Goal: Information Seeking & Learning: Find specific page/section

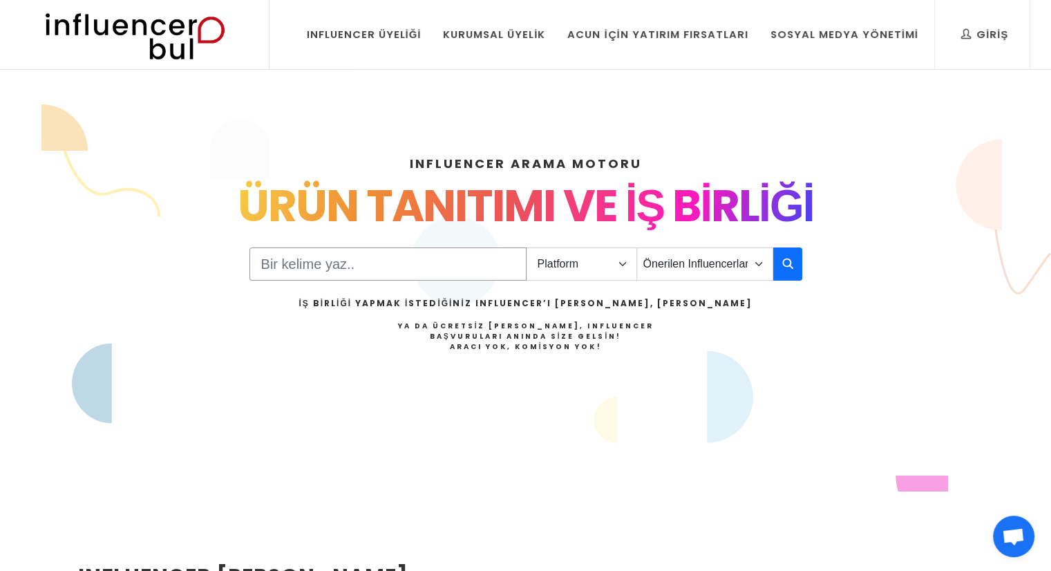
click at [489, 263] on input "Search" at bounding box center [387, 263] width 277 height 33
type input "teknoloji"
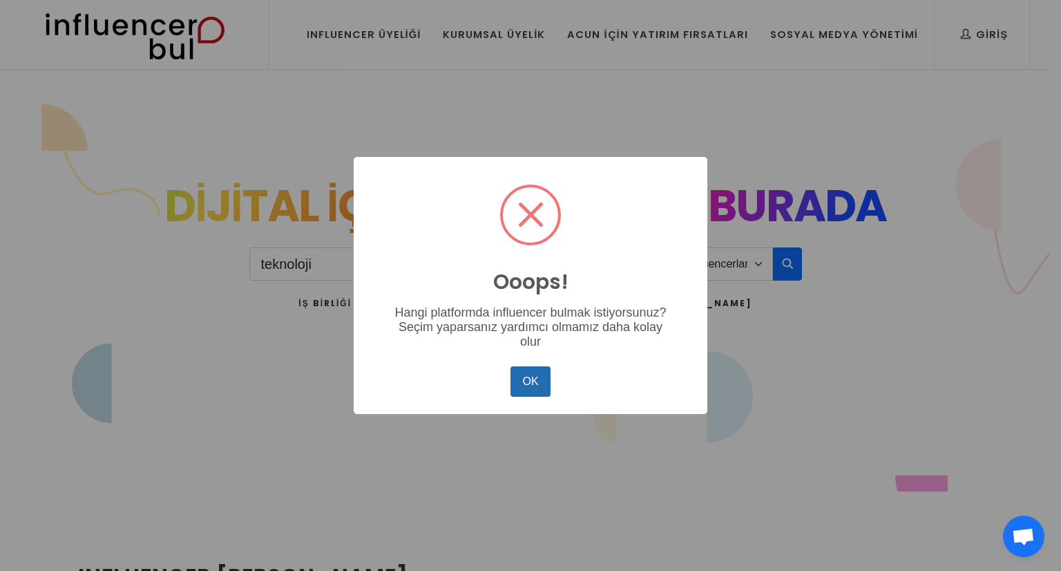
click at [533, 379] on button "OK" at bounding box center [531, 381] width 40 height 30
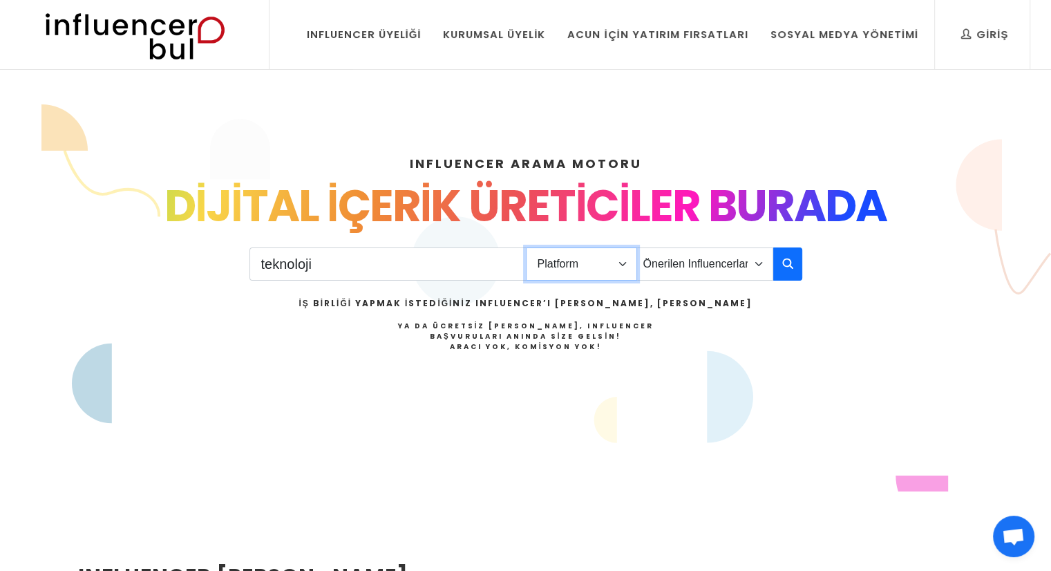
click at [619, 269] on select "Platform Instagram Facebook Youtube Tiktok Twitter Twitch" at bounding box center [581, 263] width 111 height 33
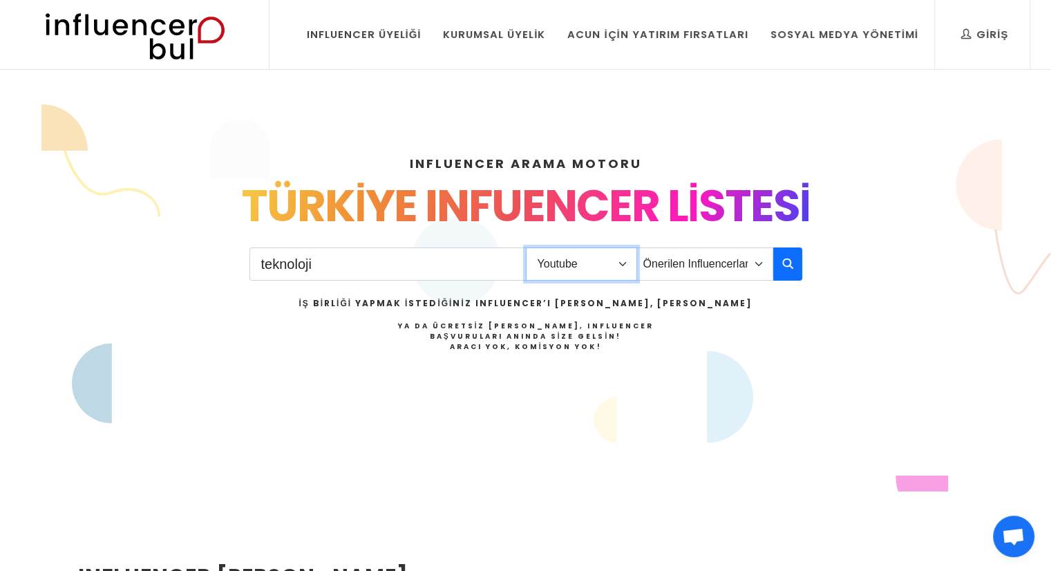
click at [526, 247] on select "Platform Instagram Facebook Youtube Tiktok Twitter Twitch" at bounding box center [581, 263] width 111 height 33
drag, startPoint x: 768, startPoint y: 260, endPoint x: 596, endPoint y: 288, distance: 173.7
click at [596, 288] on div "teknoloji Platform Instagram Facebook Youtube Tiktok Twitter Twitch Önerilen In…" at bounding box center [525, 316] width 553 height 139
click at [605, 274] on select "Platform Instagram Facebook Youtube Tiktok Twitter Twitch" at bounding box center [581, 263] width 111 height 33
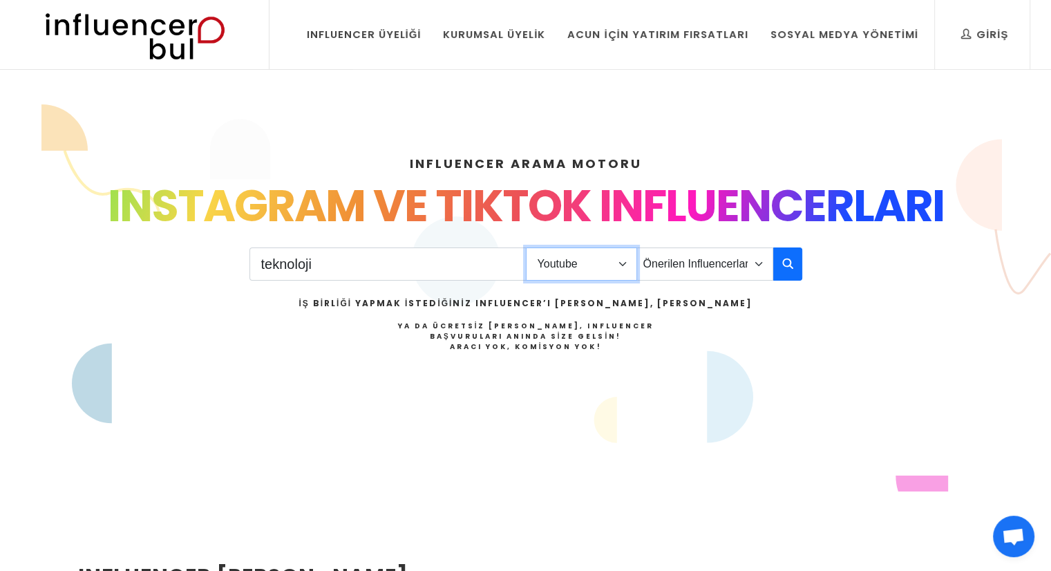
select select "1"
click at [526, 247] on select "Platform Instagram Facebook Youtube Tiktok Twitter Twitch" at bounding box center [581, 263] width 111 height 33
click at [781, 259] on button "button" at bounding box center [787, 263] width 29 height 33
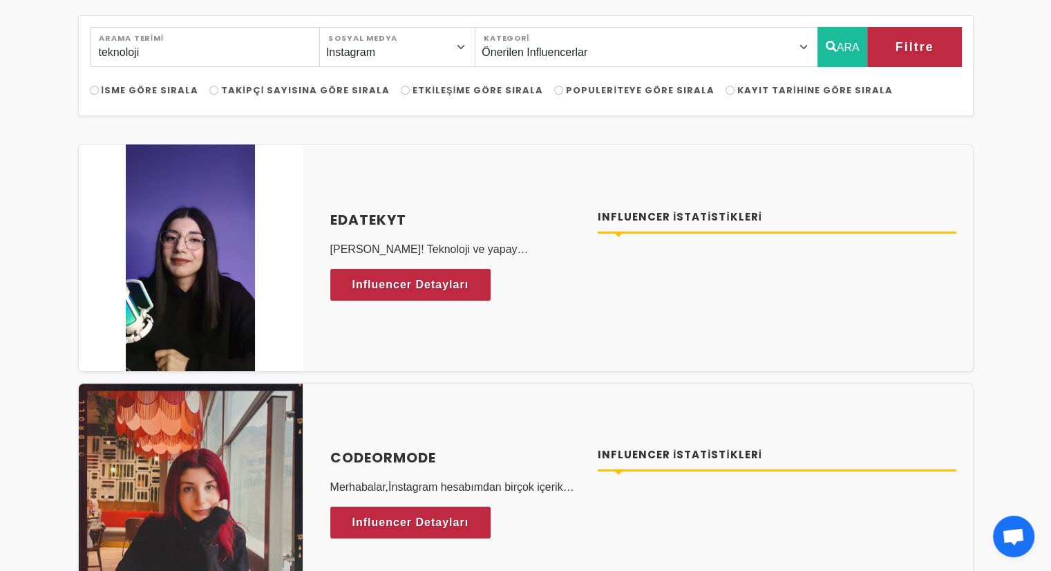
scroll to position [52, 0]
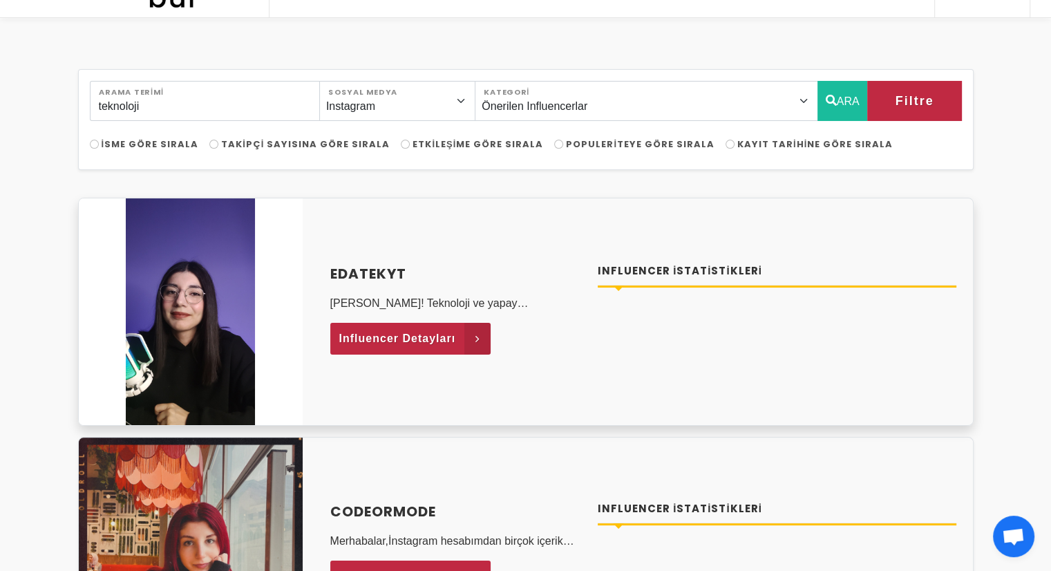
click at [446, 336] on span "Influencer Detayları" at bounding box center [397, 338] width 117 height 21
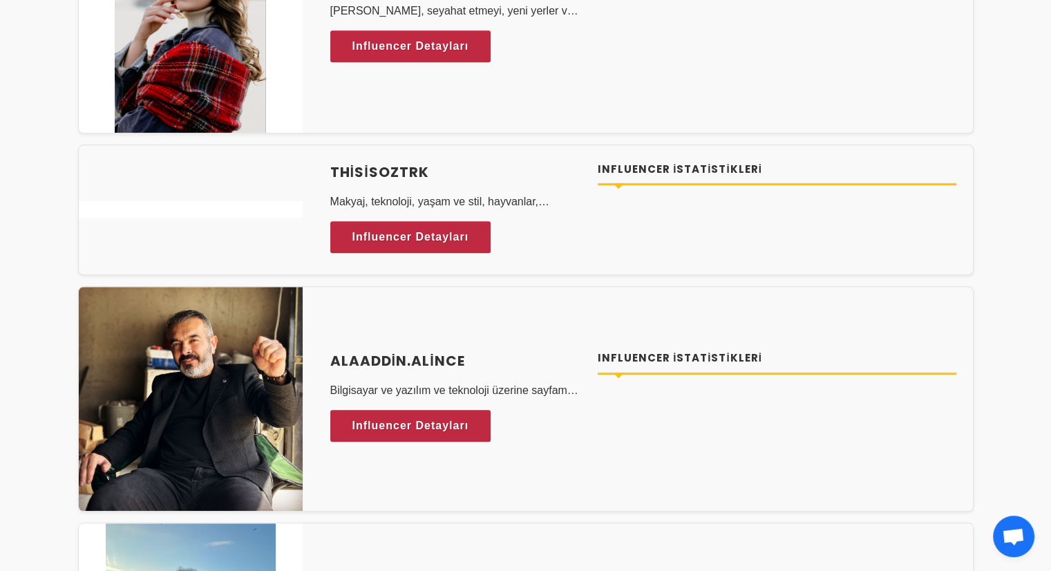
scroll to position [0, 0]
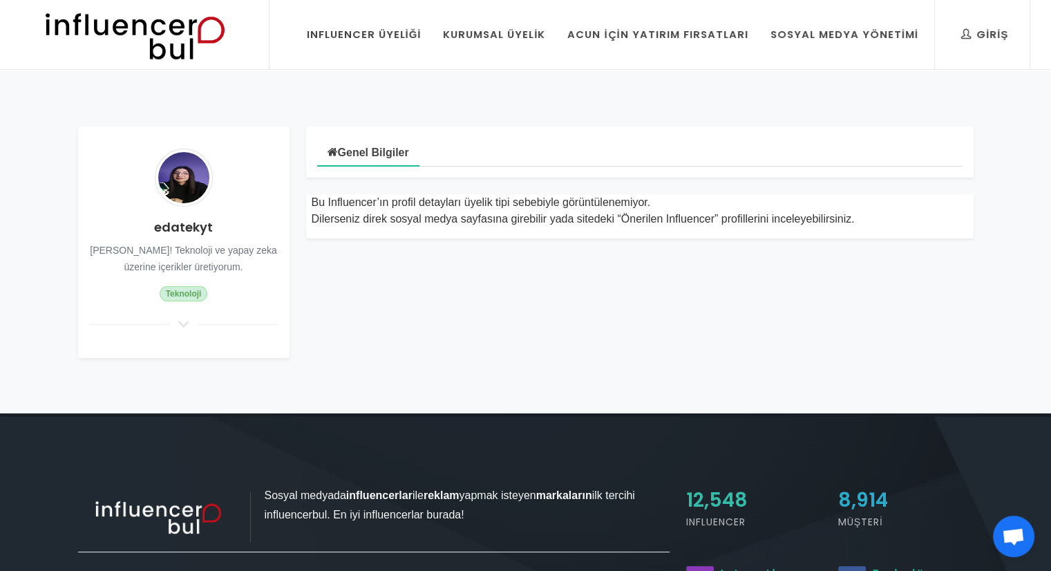
click at [530, 201] on div "Bu Influencer’ın profil detayları üyelik tipi sebebiyle görüntülenemiyor. Diler…" at bounding box center [640, 210] width 656 height 33
click at [417, 240] on div "Genel Bilgiler Bu Influencer’ın profil detayları üyelik tipi sebebiyle görüntül…" at bounding box center [640, 241] width 684 height 231
click at [195, 219] on h4 "edatekyt" at bounding box center [183, 227] width 189 height 19
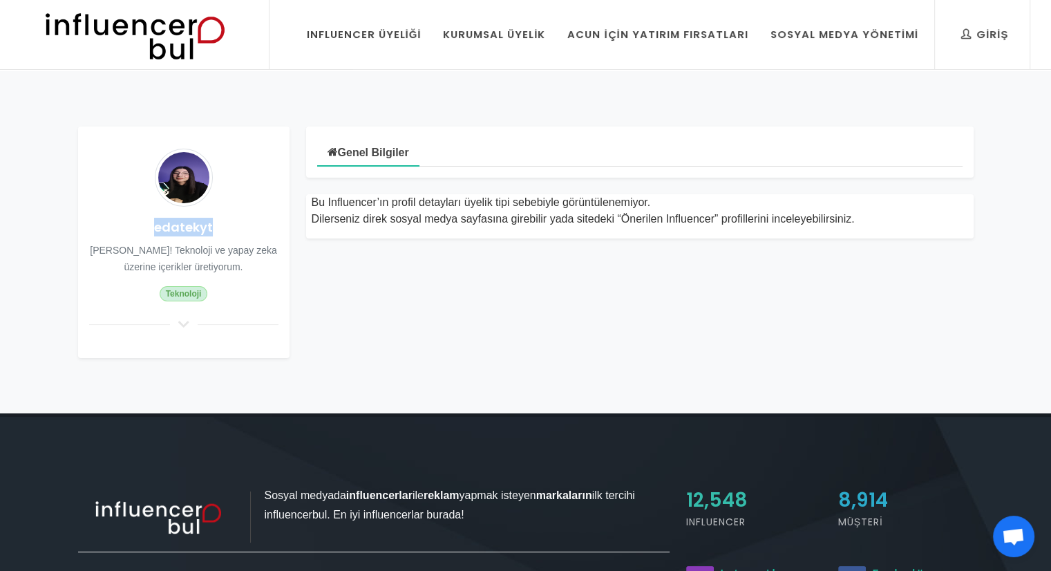
click at [195, 219] on h4 "edatekyt" at bounding box center [183, 227] width 189 height 19
